Goal: Information Seeking & Learning: Learn about a topic

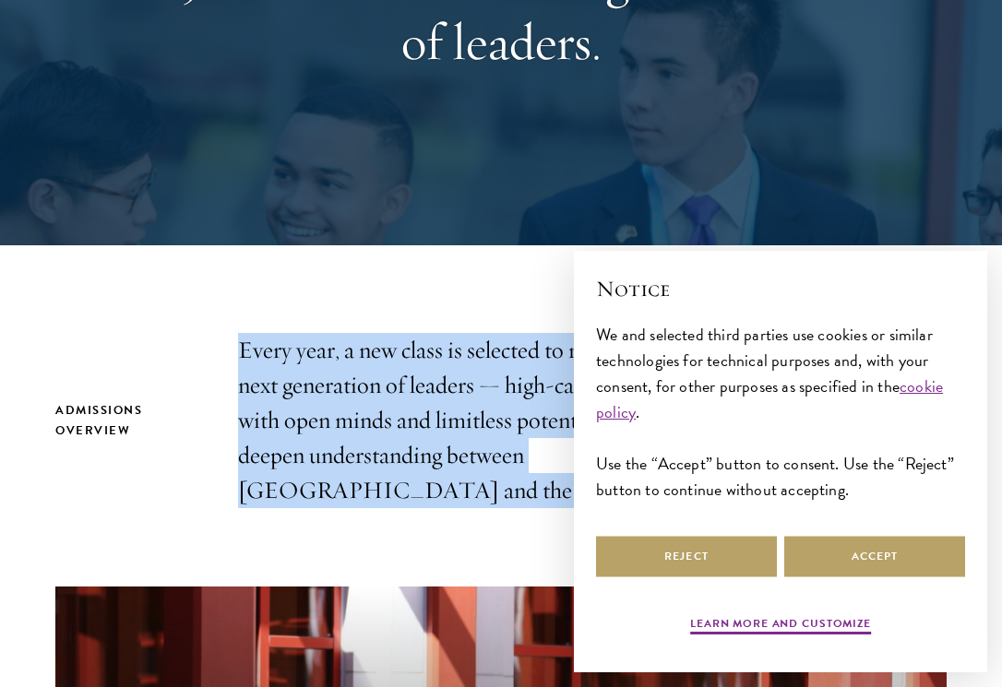
click at [448, 438] on p "Every year, a new class is selected to represent the world’s next generation of…" at bounding box center [501, 420] width 526 height 175
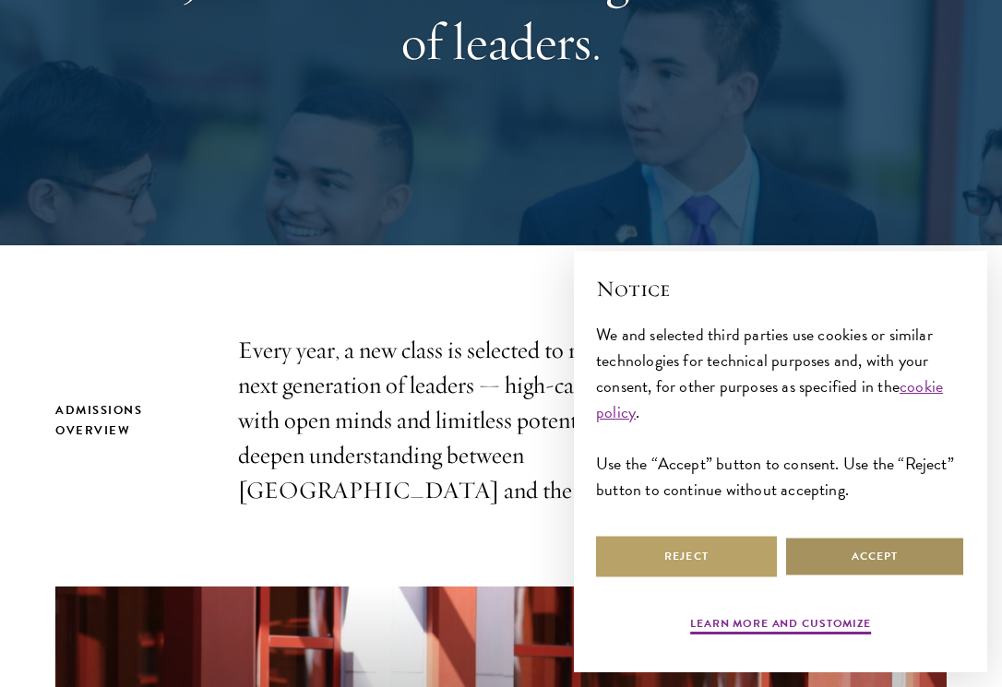
click at [878, 551] on button "Accept" at bounding box center [874, 557] width 181 height 42
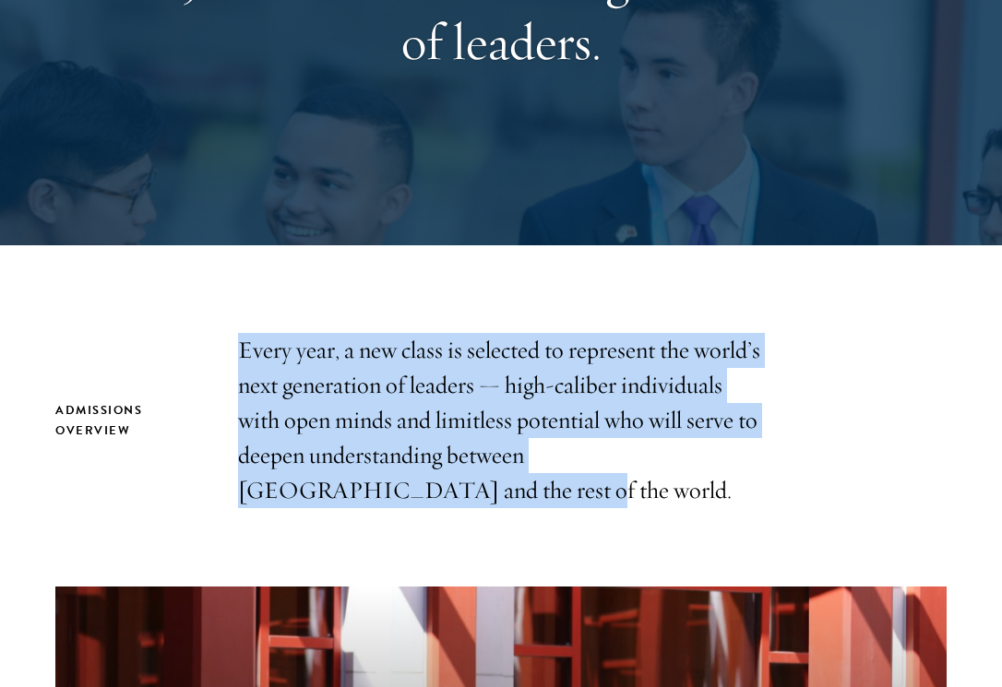
drag, startPoint x: 696, startPoint y: 501, endPoint x: 676, endPoint y: 293, distance: 209.5
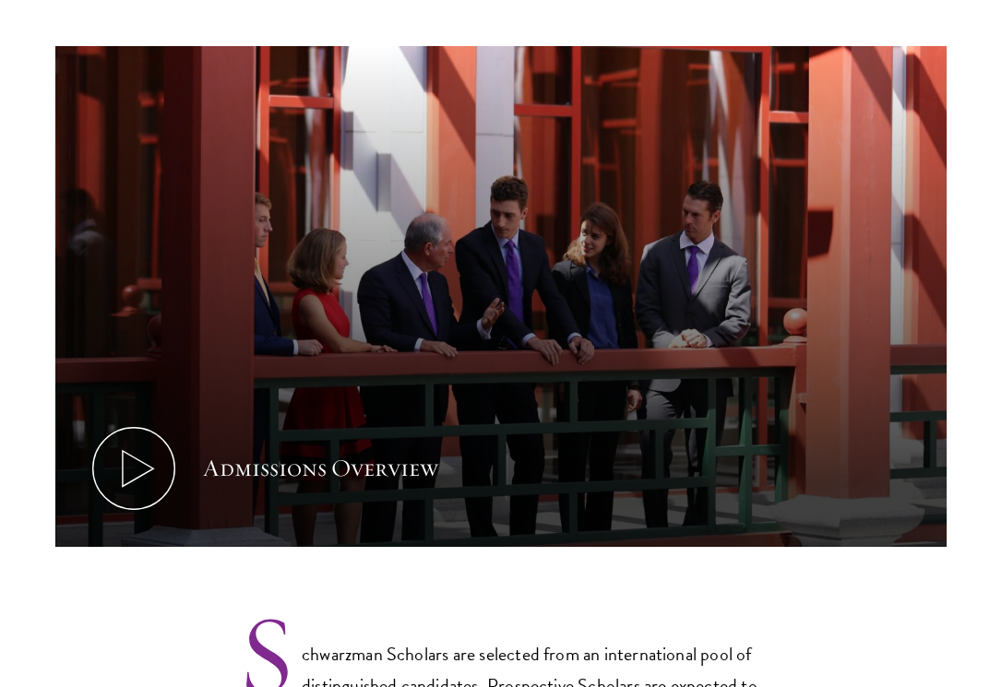
scroll to position [871, 0]
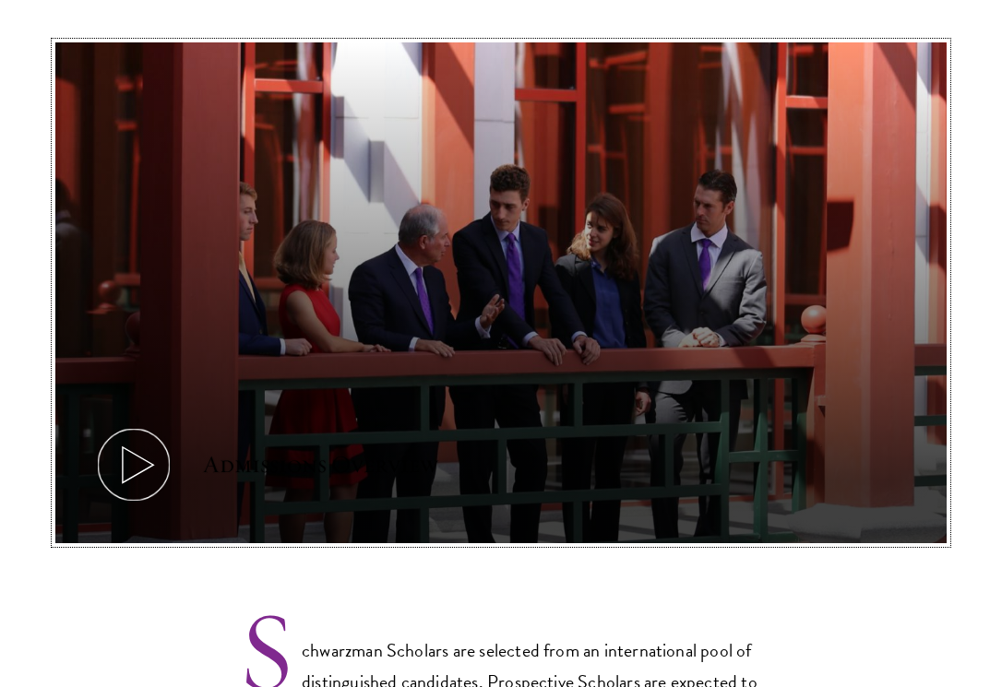
click at [196, 466] on button "Admissions Overview" at bounding box center [500, 292] width 891 height 501
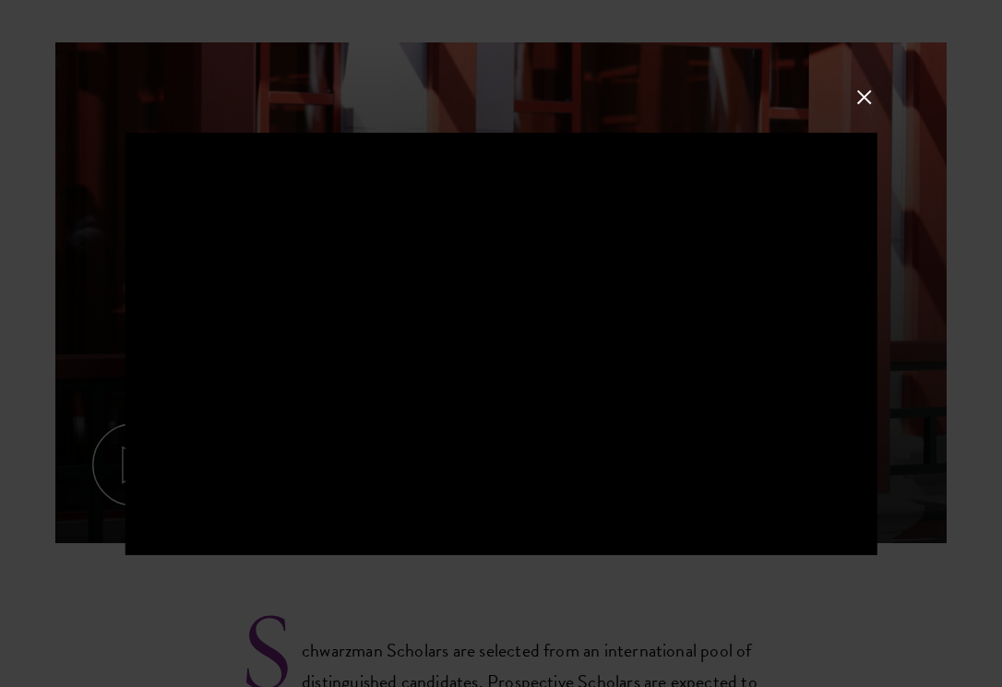
click at [943, 352] on div at bounding box center [501, 343] width 1002 height 687
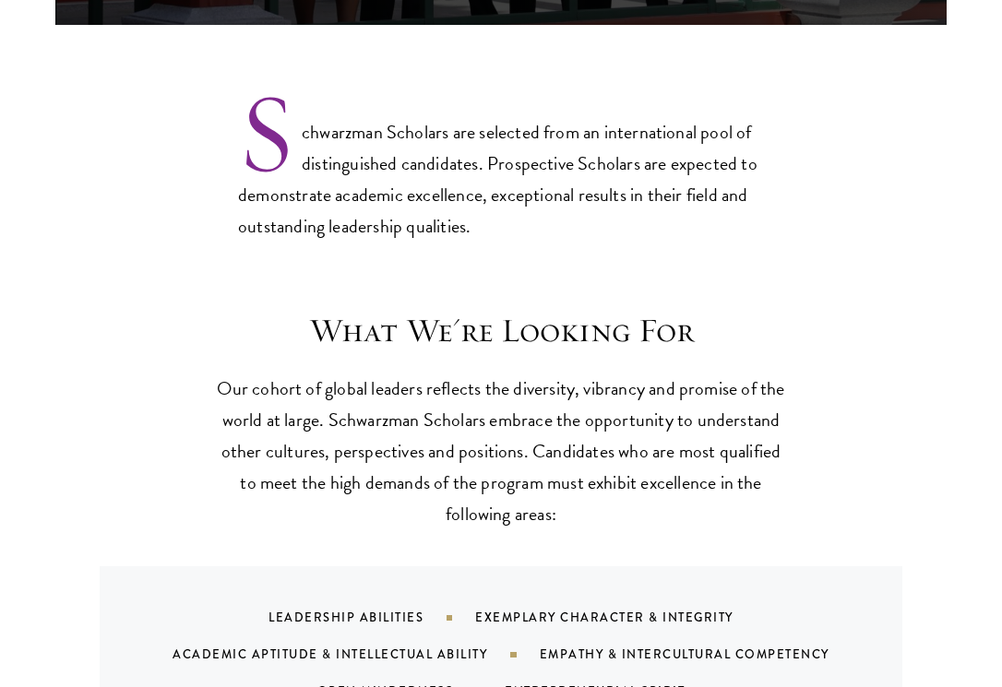
scroll to position [1420, 0]
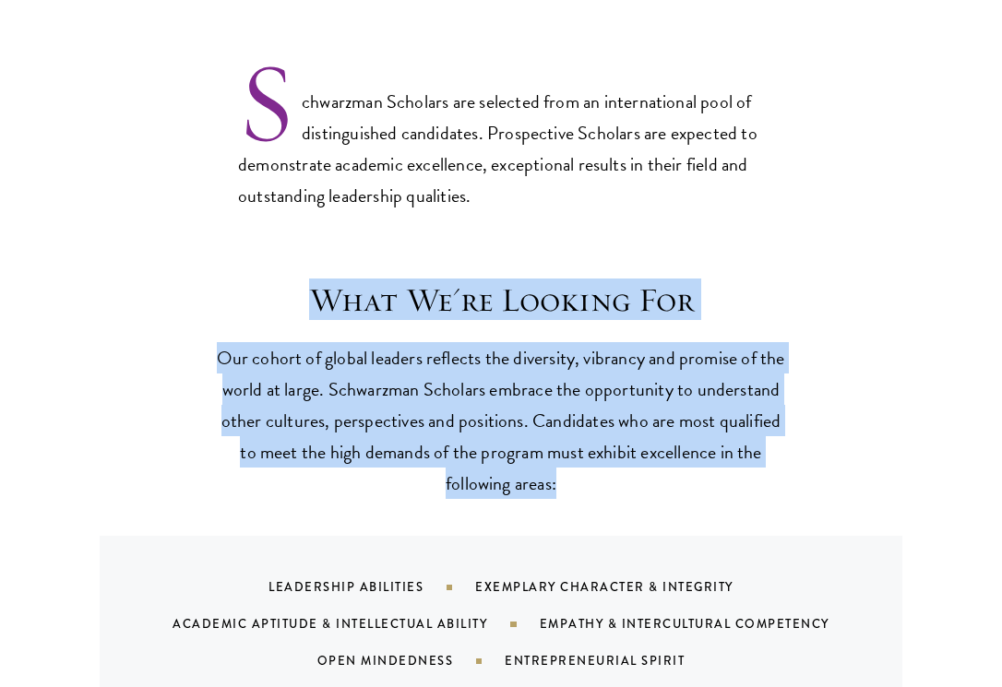
drag, startPoint x: 608, startPoint y: 504, endPoint x: 599, endPoint y: 249, distance: 254.9
click at [600, 252] on div "What We're Looking For Our cohort of global leaders reflects the diversity, vib…" at bounding box center [501, 525] width 1002 height 560
click at [599, 249] on div "What We're Looking For Our cohort of global leaders reflects the diversity, vib…" at bounding box center [501, 525] width 1002 height 560
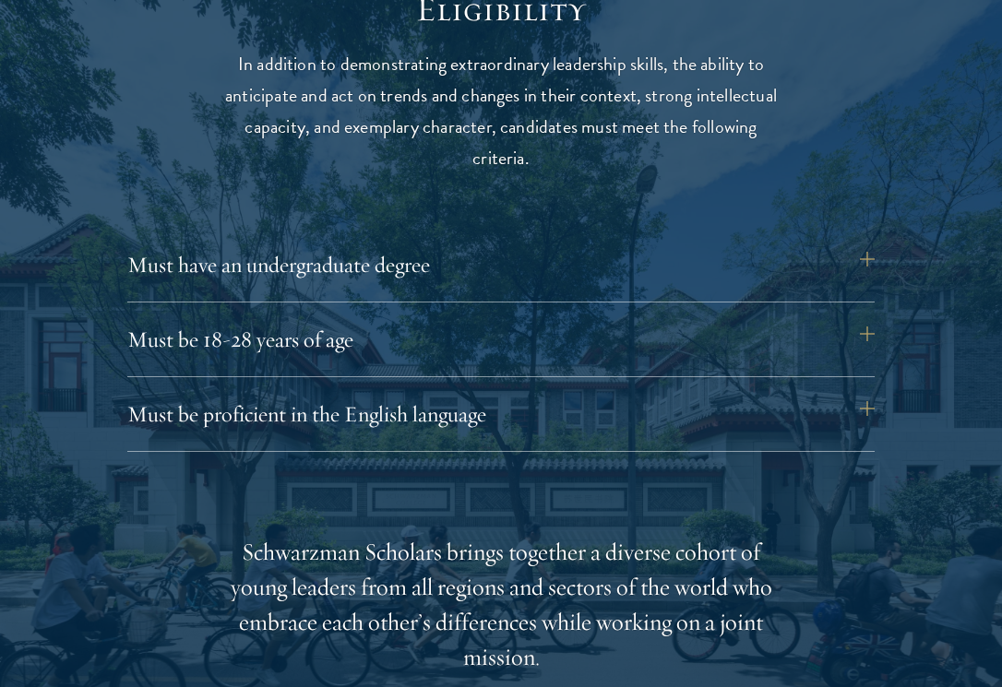
scroll to position [2352, 0]
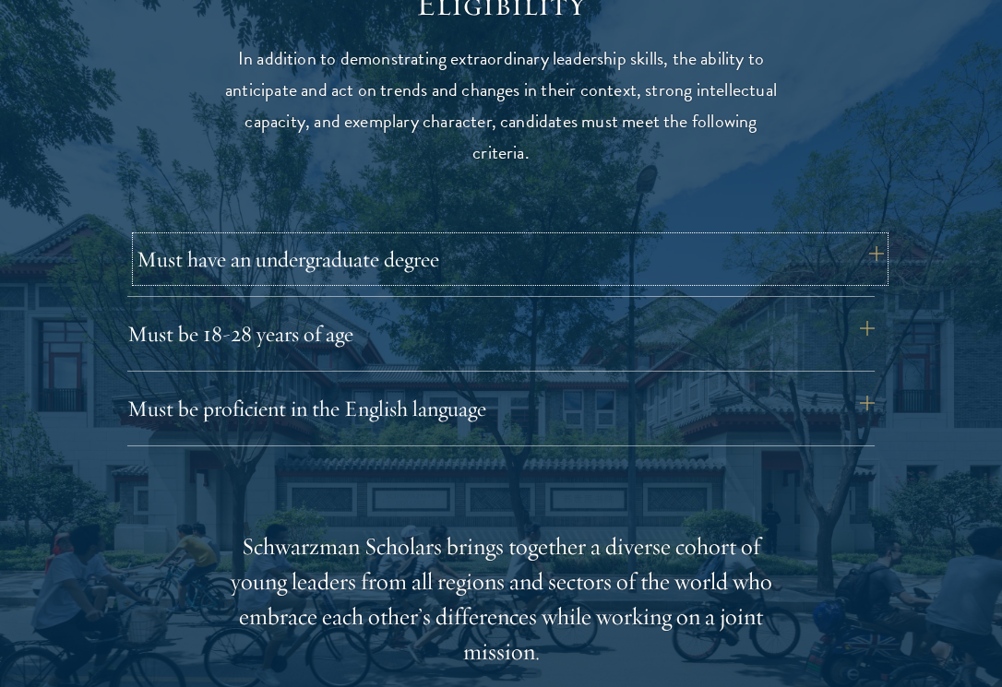
click at [605, 269] on button "Must have an undergraduate degree" at bounding box center [510, 259] width 747 height 44
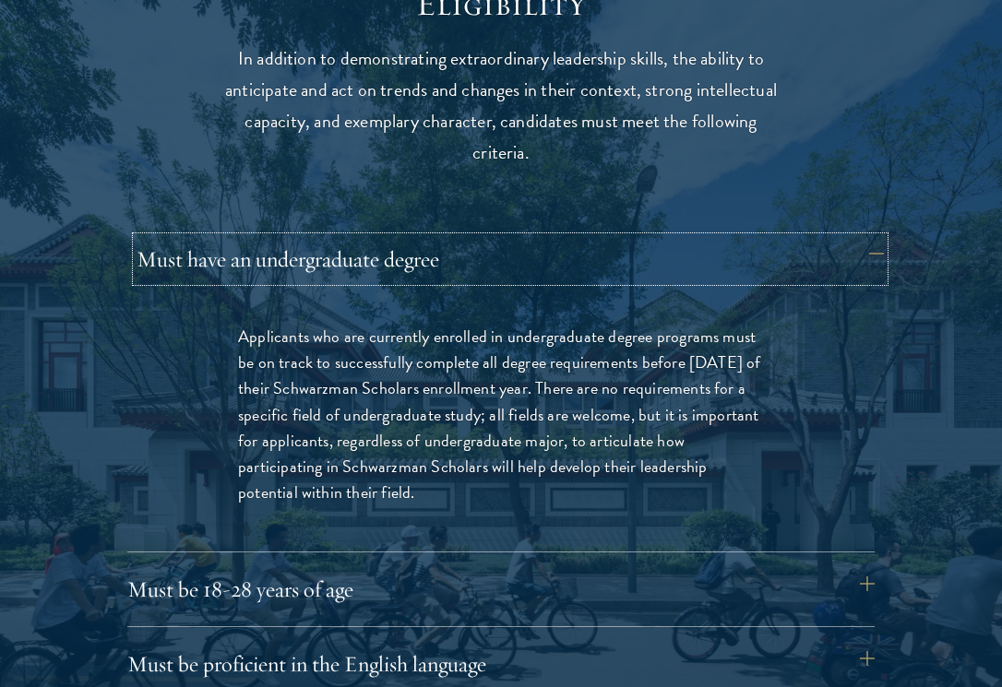
click at [605, 269] on button "Must have an undergraduate degree" at bounding box center [510, 259] width 747 height 44
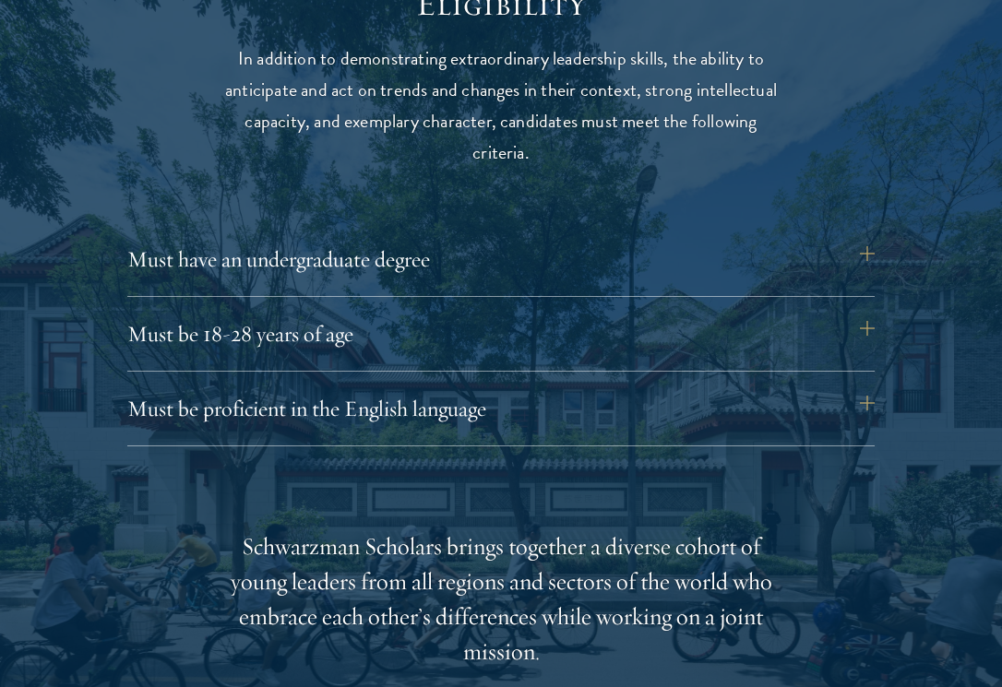
click at [970, 445] on div at bounding box center [501, 622] width 1002 height 1496
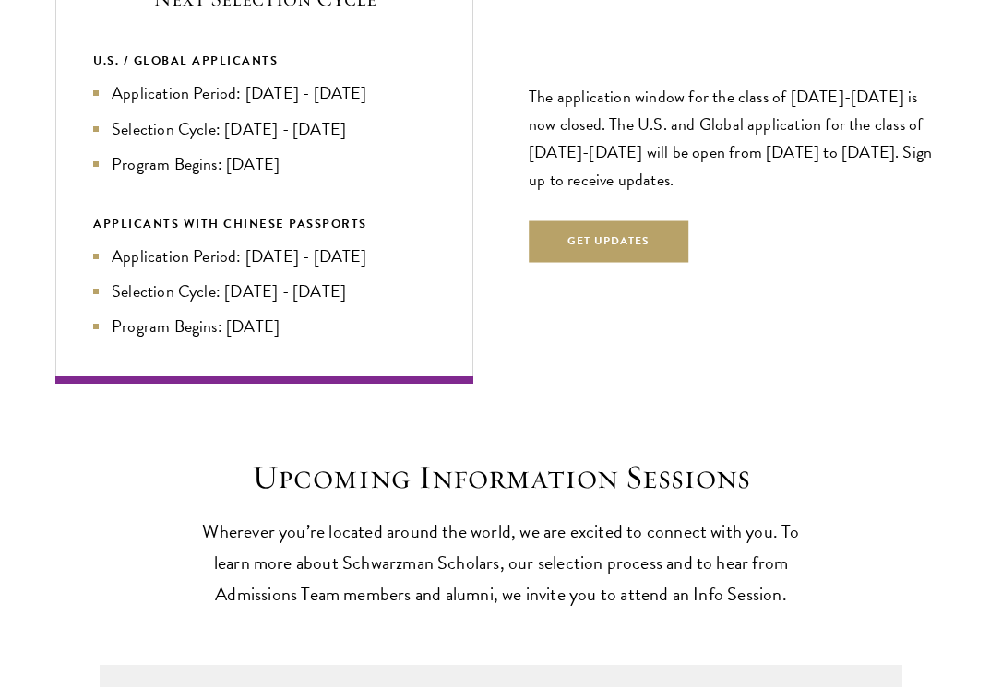
scroll to position [3890, 0]
